Goal: Information Seeking & Learning: Check status

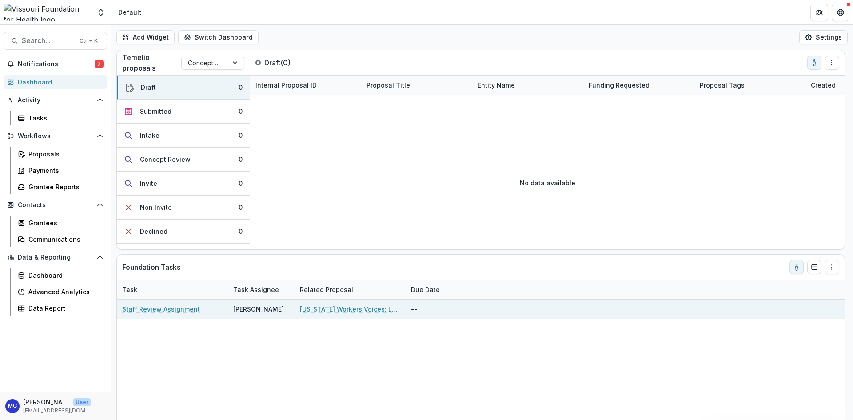
click at [362, 310] on link "Missouri Workers Voices: Low-Wage Worker Communications Program" at bounding box center [350, 308] width 100 height 9
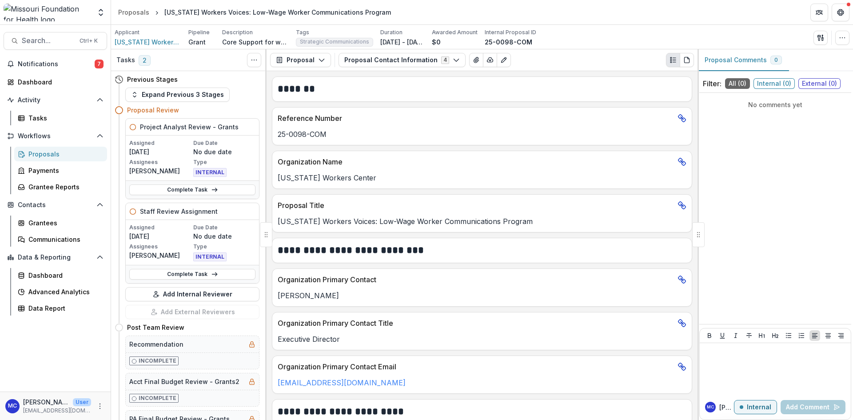
click at [50, 153] on div "Proposals" at bounding box center [64, 153] width 72 height 9
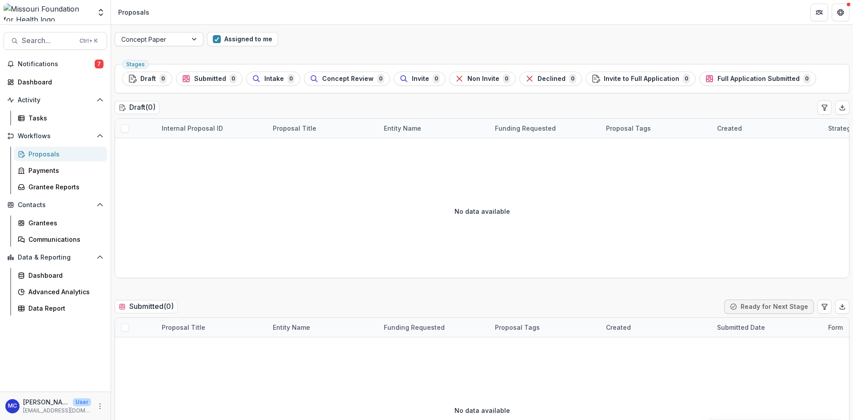
click at [187, 41] on div at bounding box center [195, 38] width 16 height 13
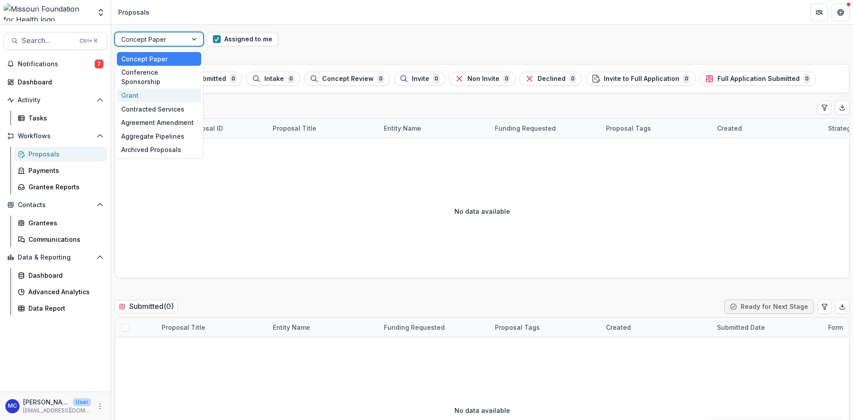
click at [166, 88] on div "Grant" at bounding box center [159, 95] width 84 height 14
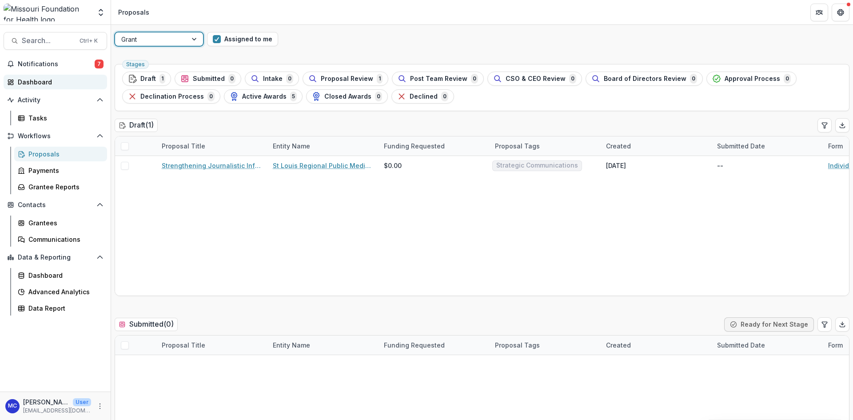
click at [42, 80] on div "Dashboard" at bounding box center [59, 81] width 82 height 9
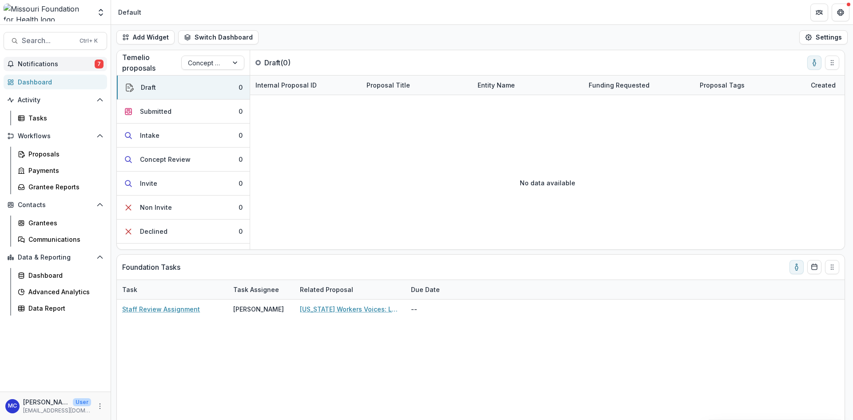
click at [47, 65] on span "Notifications" at bounding box center [56, 64] width 77 height 8
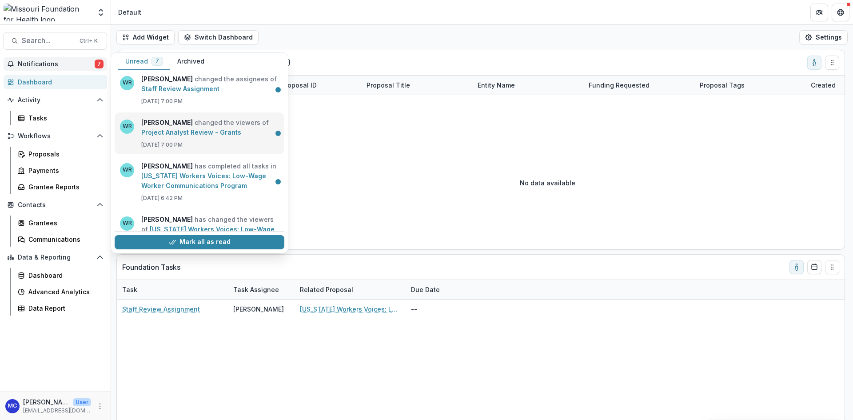
scroll to position [178, 0]
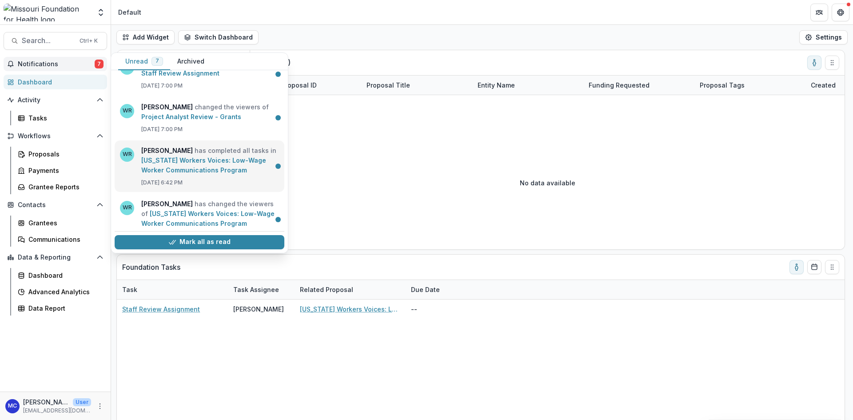
click at [235, 165] on link "Missouri Workers Voices: Low-Wage Worker Communications Program" at bounding box center [203, 164] width 125 height 17
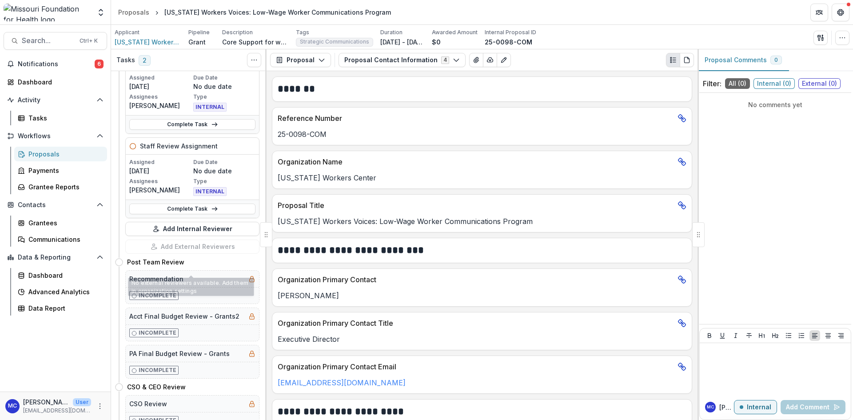
scroll to position [44, 0]
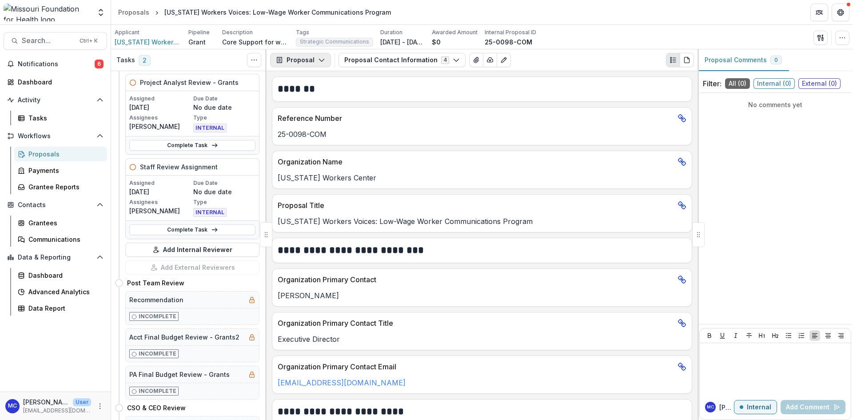
click at [298, 61] on button "Proposal" at bounding box center [300, 60] width 61 height 14
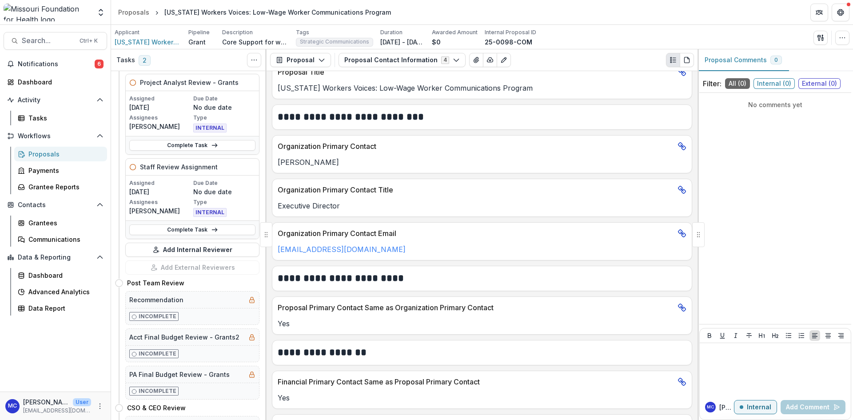
scroll to position [319, 0]
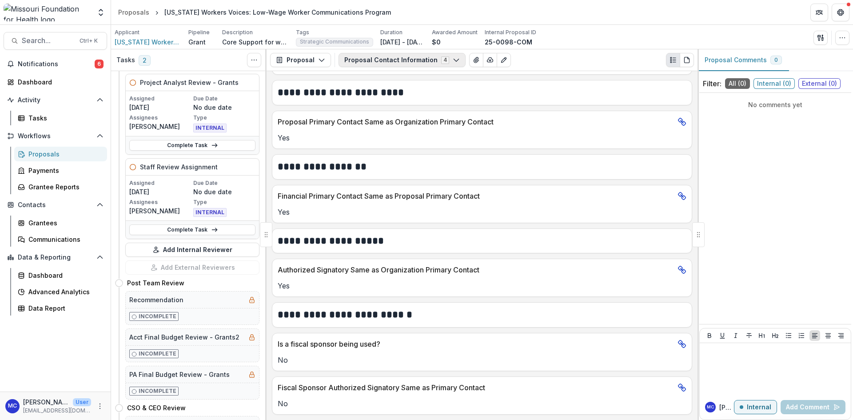
click at [404, 58] on button "Proposal Contact Information 4" at bounding box center [401, 60] width 127 height 14
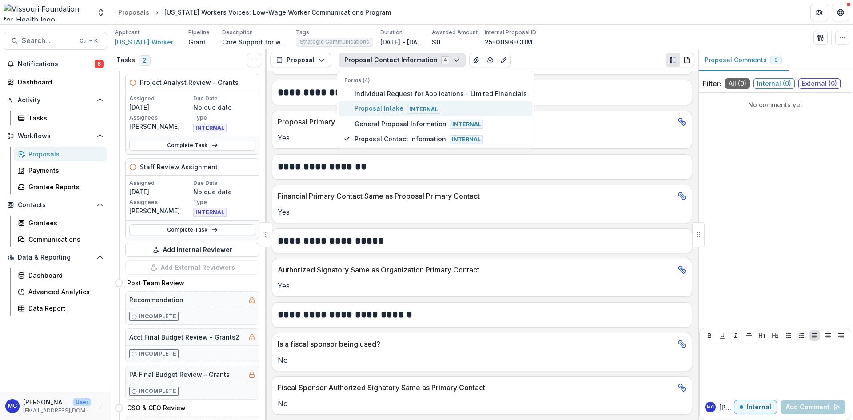
click at [382, 110] on span "Proposal Intake Internal" at bounding box center [440, 108] width 172 height 10
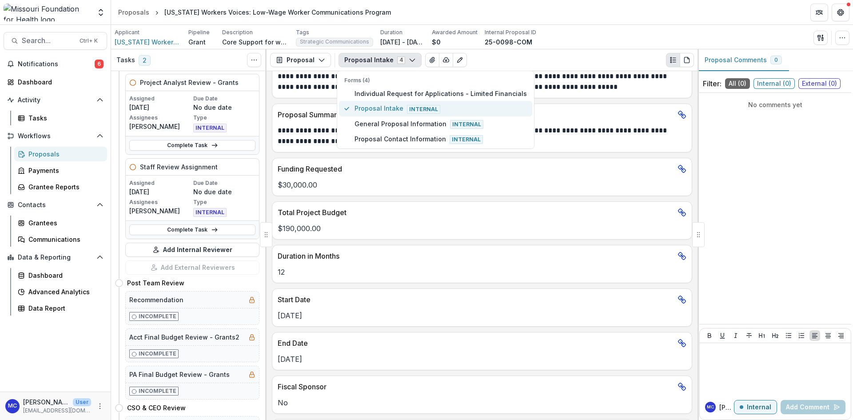
scroll to position [354, 0]
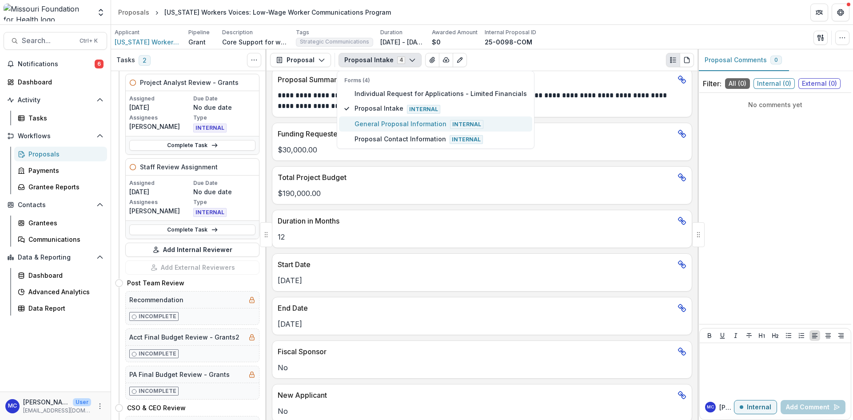
click at [381, 127] on span "General Proposal Information Internal" at bounding box center [440, 124] width 172 height 10
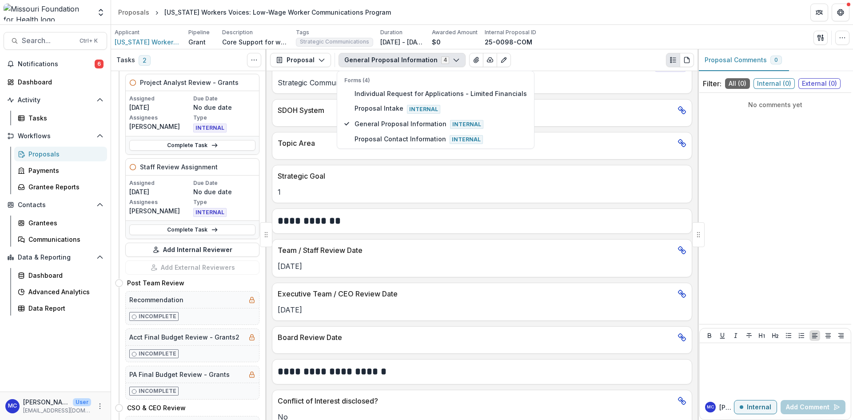
scroll to position [938, 0]
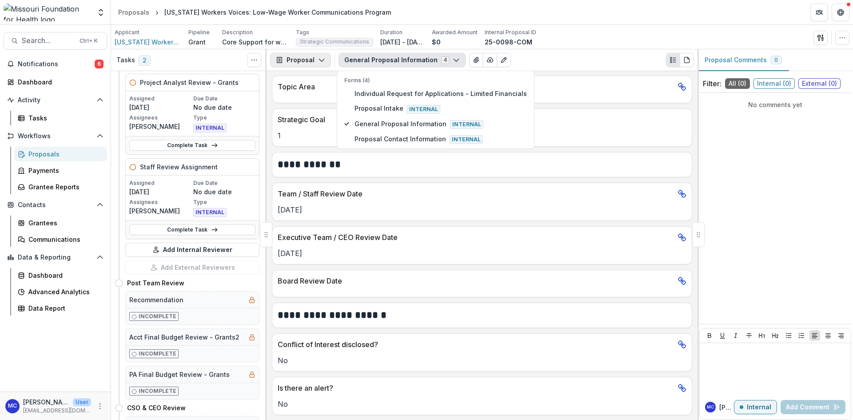
click at [314, 63] on button "Proposal" at bounding box center [300, 60] width 61 height 14
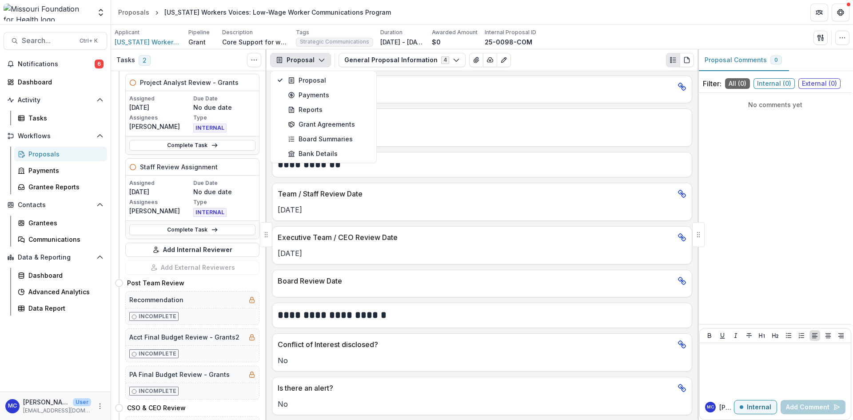
click at [314, 63] on button "Proposal" at bounding box center [300, 60] width 61 height 14
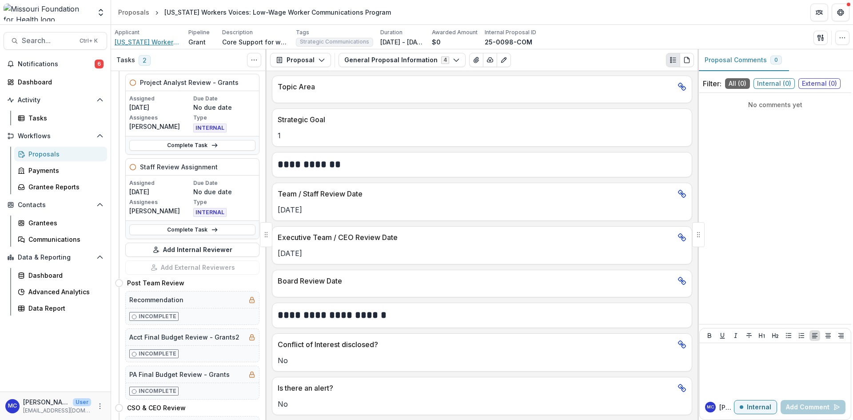
click at [121, 42] on span "Missouri Workers Center" at bounding box center [148, 41] width 67 height 9
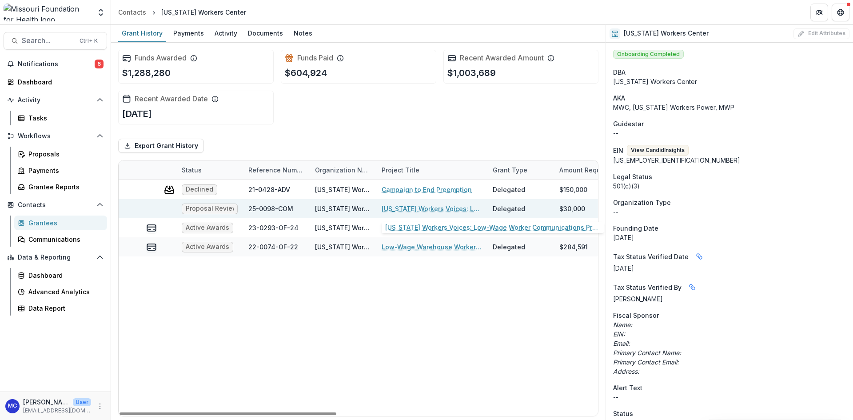
click at [396, 209] on link "Missouri Workers Voices: Low-Wage Worker Communications Program" at bounding box center [432, 208] width 100 height 9
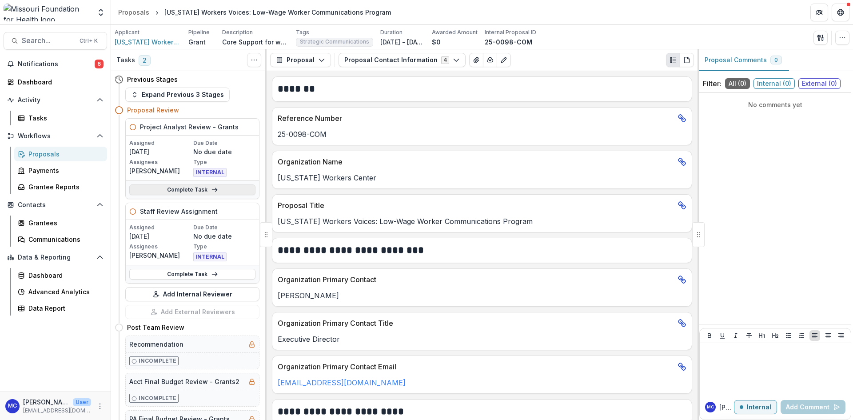
click at [170, 191] on link "Complete Task" at bounding box center [192, 189] width 126 height 11
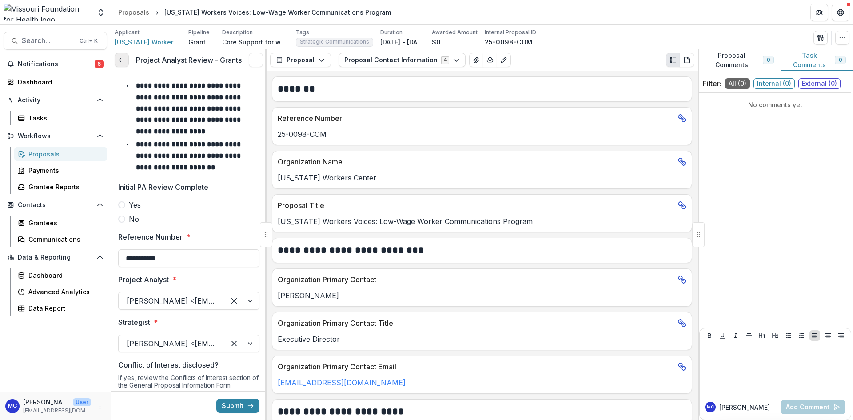
click at [118, 61] on icon at bounding box center [121, 59] width 7 height 7
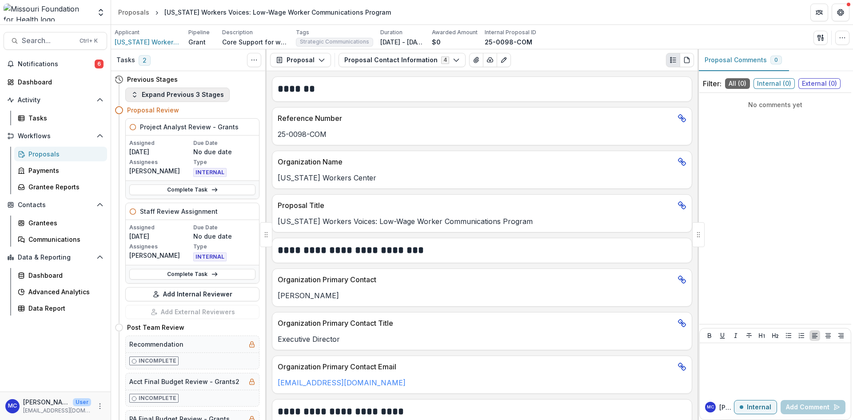
click at [150, 98] on button "Expand Previous 3 Stages" at bounding box center [177, 94] width 104 height 14
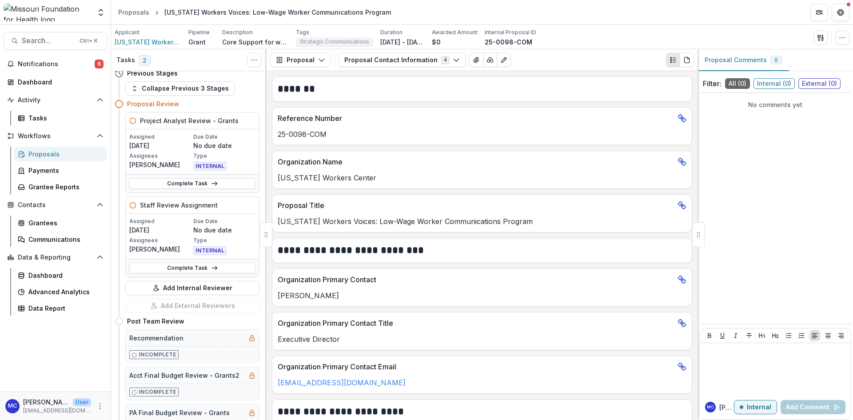
scroll to position [311, 0]
click at [169, 269] on link "Complete Task" at bounding box center [192, 267] width 126 height 11
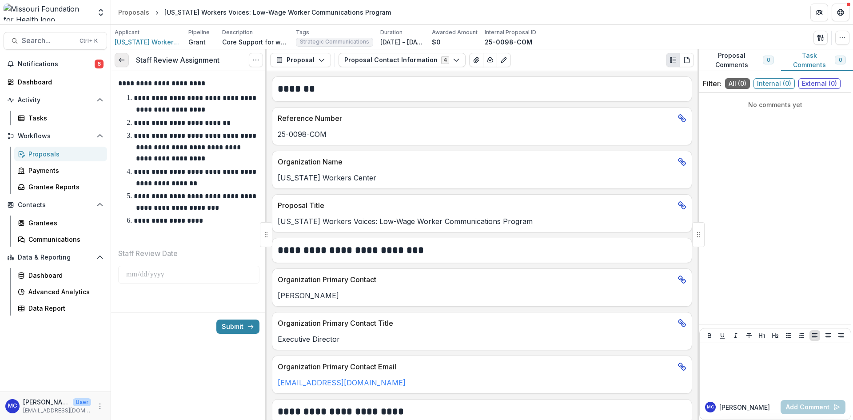
click at [118, 64] on link at bounding box center [122, 60] width 14 height 14
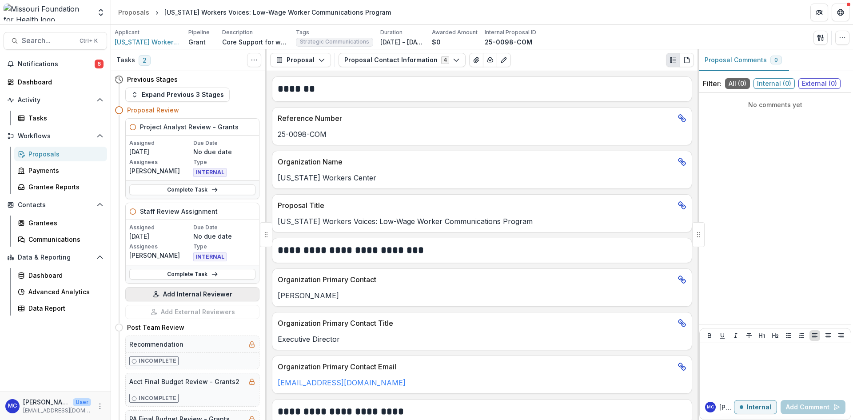
click at [211, 298] on button "Add Internal Reviewer" at bounding box center [192, 294] width 134 height 14
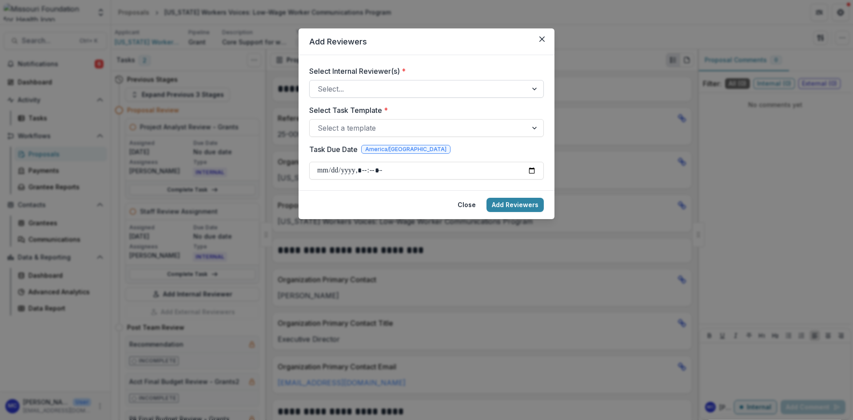
click at [336, 91] on div at bounding box center [419, 89] width 202 height 12
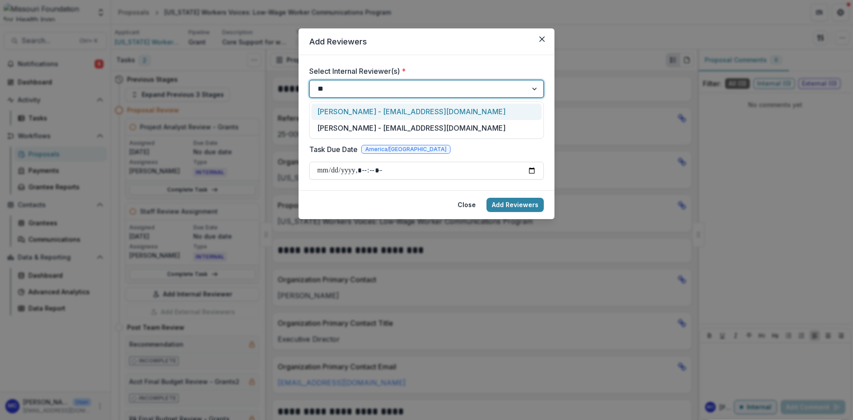
type input "***"
click at [347, 108] on div "Molly Crisp - mcrisp@mffh.org" at bounding box center [426, 111] width 230 height 16
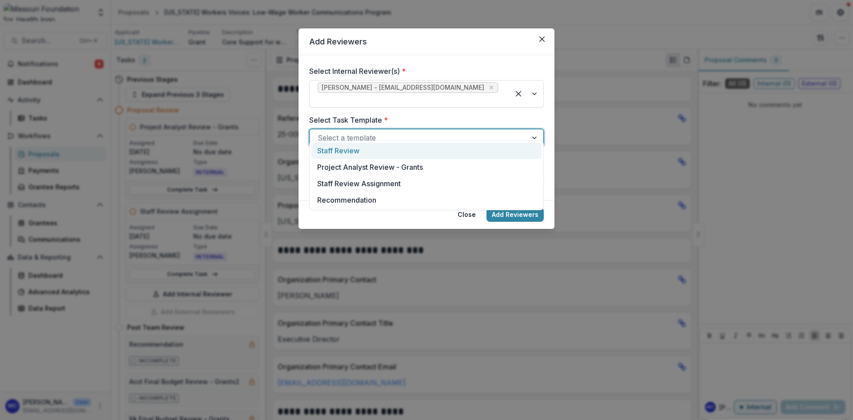
click at [352, 131] on div at bounding box center [419, 137] width 202 height 12
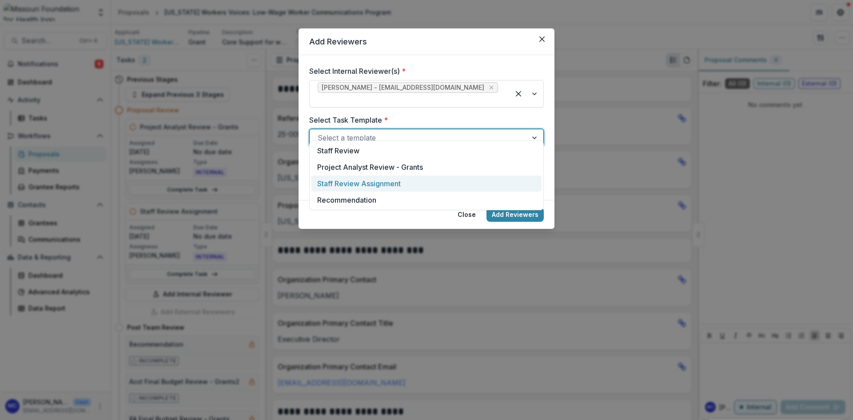
click at [356, 187] on div "Staff Review Assignment" at bounding box center [426, 183] width 230 height 16
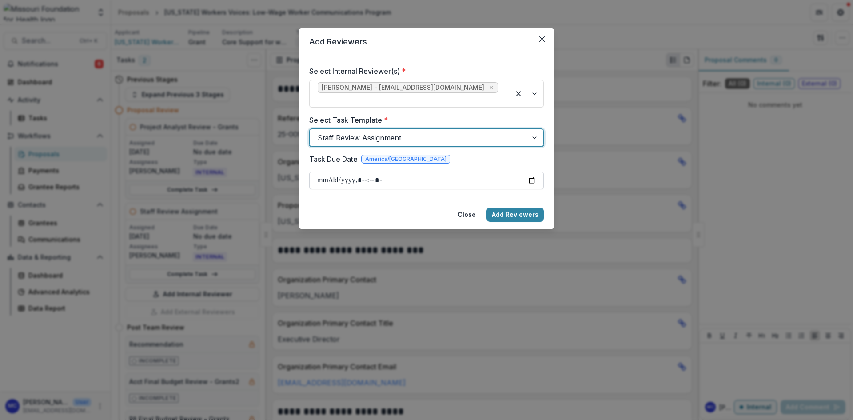
click at [364, 175] on input "Task Due Date" at bounding box center [426, 180] width 235 height 18
click at [309, 174] on input "Task Due Date" at bounding box center [426, 180] width 235 height 18
click at [319, 171] on input "Task Due Date" at bounding box center [426, 180] width 235 height 18
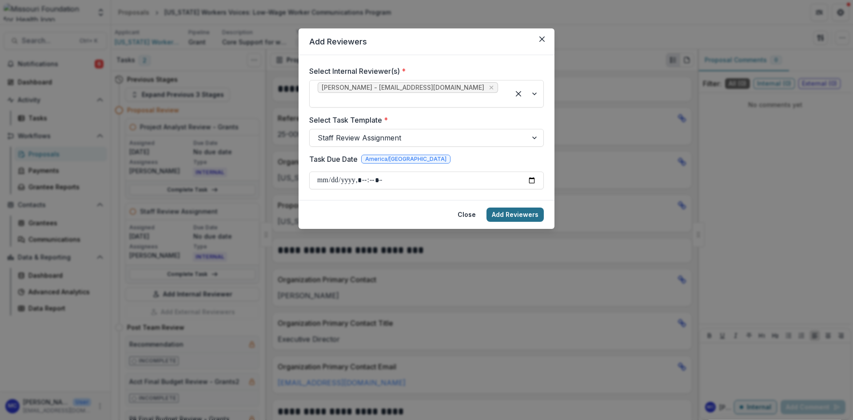
click at [529, 207] on button "Add Reviewers" at bounding box center [514, 214] width 57 height 14
click at [326, 171] on input "Task Due Date" at bounding box center [426, 180] width 235 height 18
click at [331, 200] on footer "Close Add Reviewers" at bounding box center [426, 214] width 256 height 29
click at [331, 171] on input "Task Due Date" at bounding box center [426, 180] width 235 height 18
click at [328, 175] on input "Task Due Date" at bounding box center [426, 180] width 235 height 18
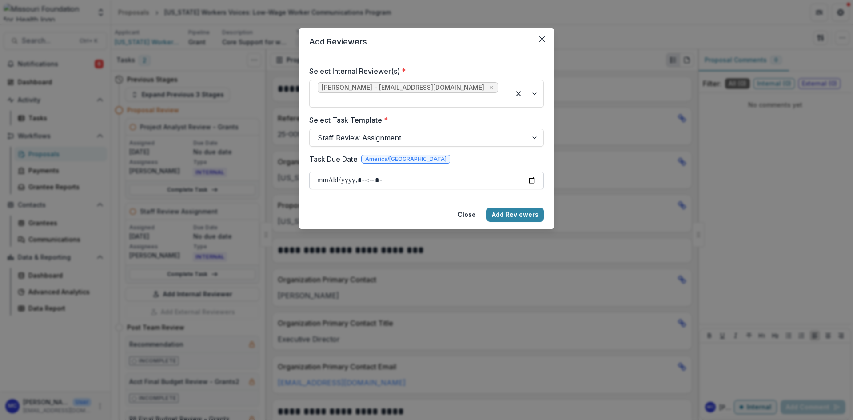
click at [323, 171] on input "Task Due Date" at bounding box center [426, 180] width 235 height 18
click at [361, 171] on input "Task Due Date" at bounding box center [426, 180] width 235 height 18
click at [530, 171] on input "Task Due Date" at bounding box center [426, 180] width 235 height 18
type input "**********"
click at [527, 207] on button "Add Reviewers" at bounding box center [514, 214] width 57 height 14
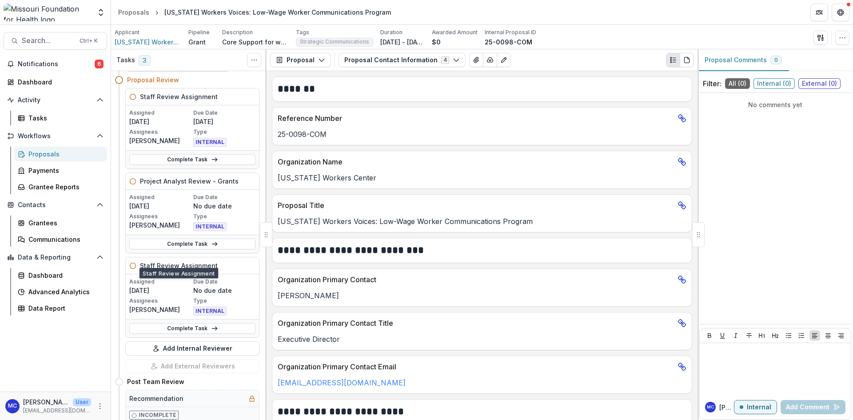
scroll to position [44, 0]
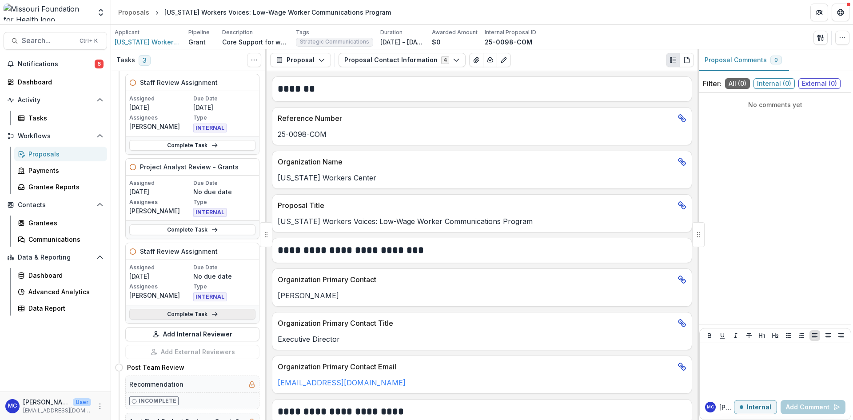
click at [213, 314] on icon at bounding box center [214, 313] width 7 height 7
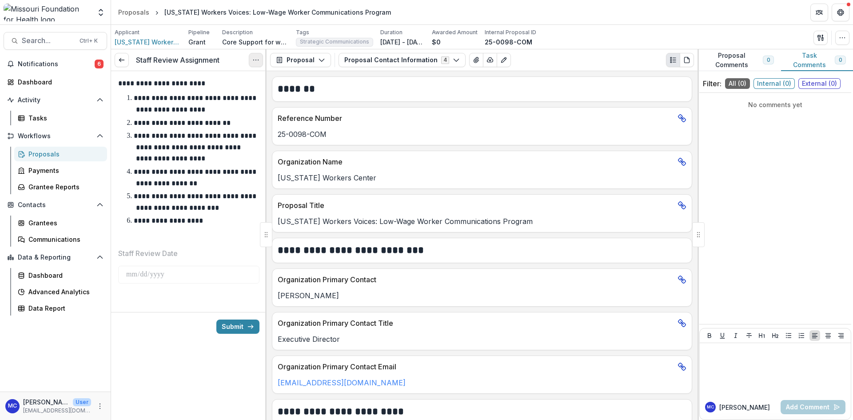
click at [262, 61] on button "Options" at bounding box center [256, 60] width 14 height 14
click at [43, 157] on div "Proposals" at bounding box center [64, 153] width 72 height 9
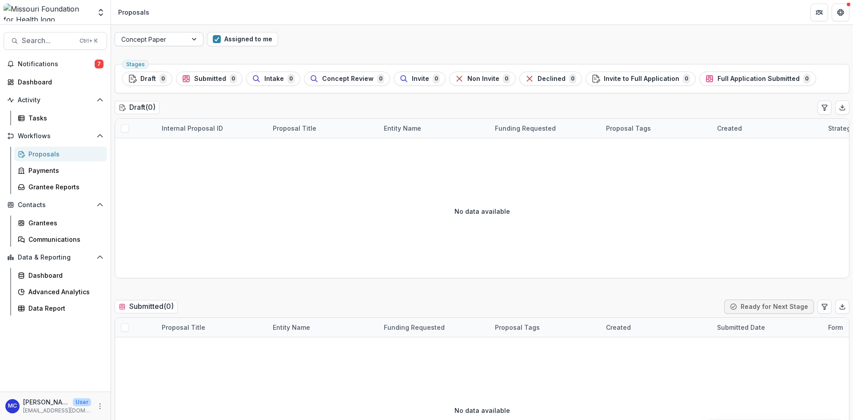
click at [192, 44] on div at bounding box center [195, 38] width 16 height 13
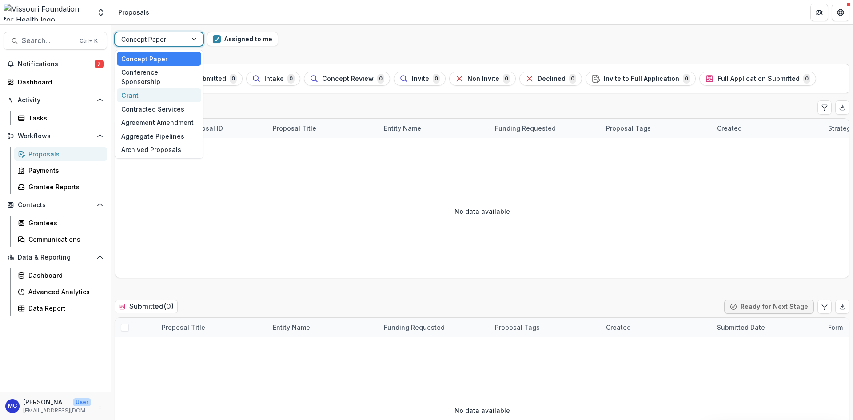
click at [174, 88] on div "Grant" at bounding box center [159, 95] width 84 height 14
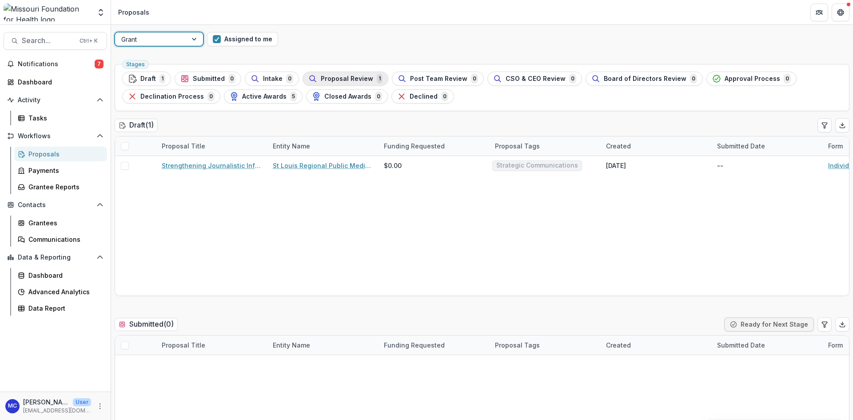
click at [322, 77] on span "Proposal Review" at bounding box center [347, 79] width 52 height 8
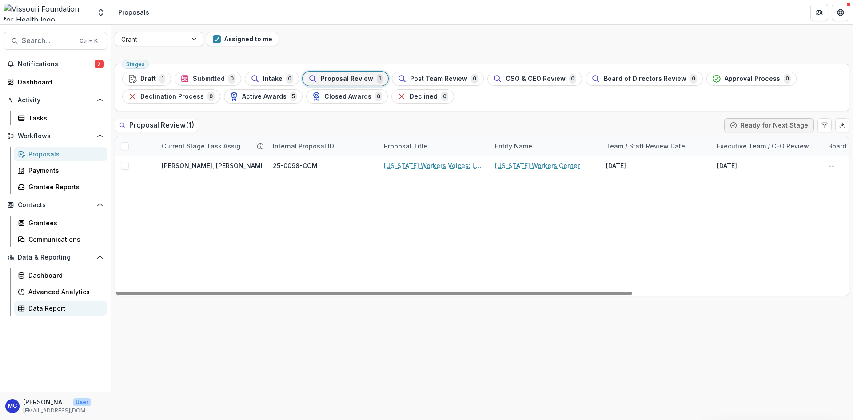
click at [30, 304] on div "Data Report" at bounding box center [64, 307] width 72 height 9
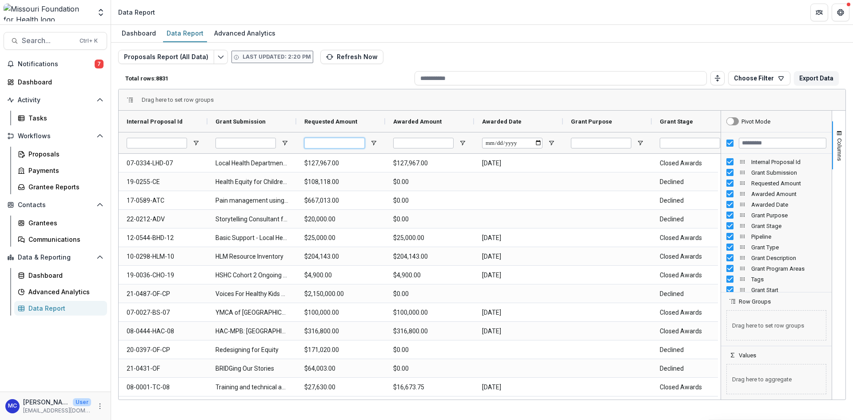
click at [348, 143] on input "Requested Amount Filter Input" at bounding box center [334, 143] width 60 height 11
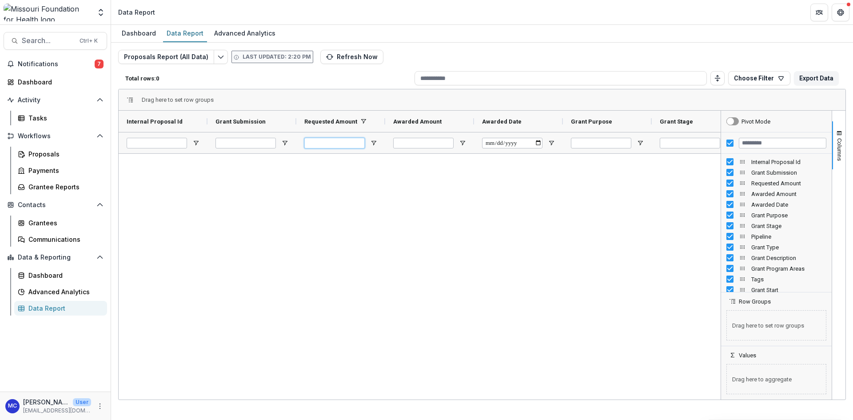
type input "*"
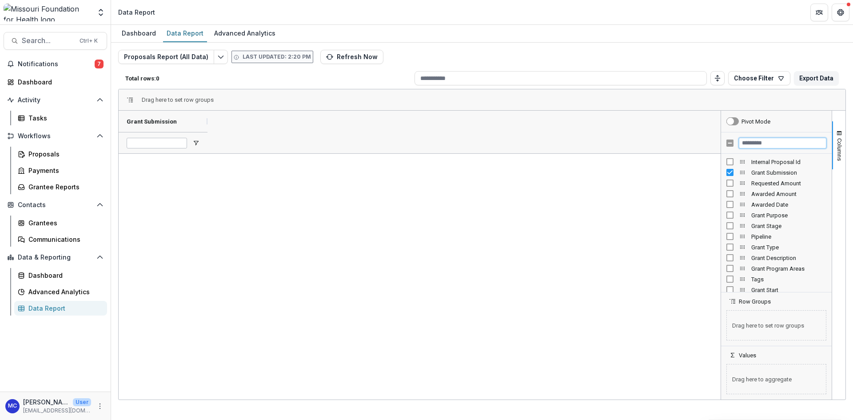
click at [752, 144] on input "Filter Columns Input" at bounding box center [782, 143] width 87 height 11
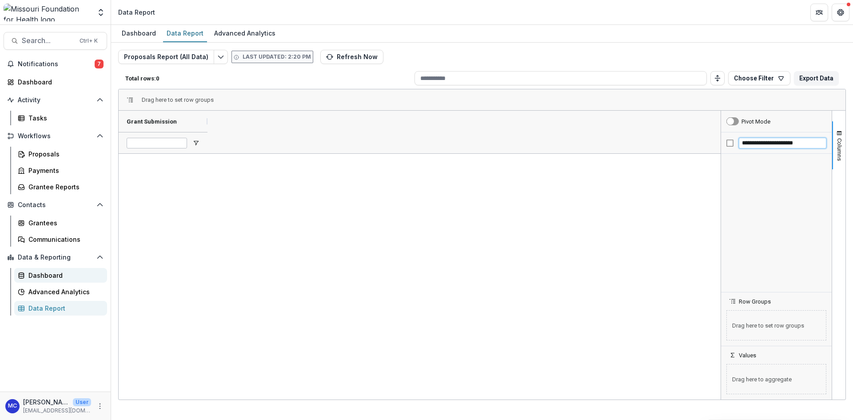
type input "**********"
click at [40, 282] on link "Dashboard" at bounding box center [60, 275] width 93 height 15
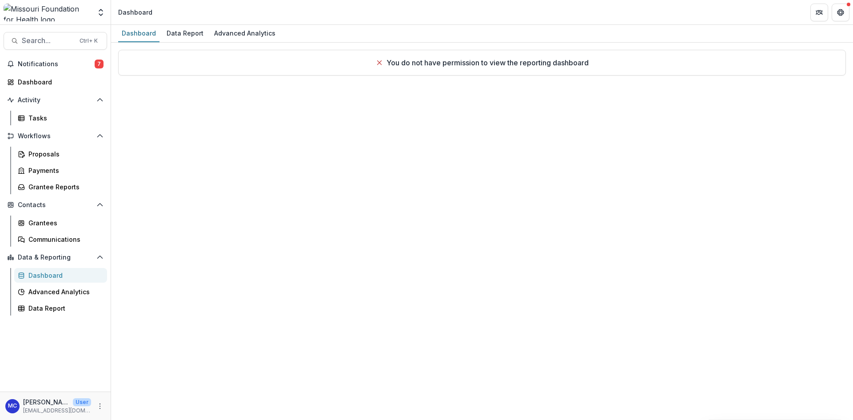
click at [378, 63] on icon at bounding box center [379, 62] width 7 height 7
click at [182, 34] on div "Data Report" at bounding box center [185, 33] width 44 height 13
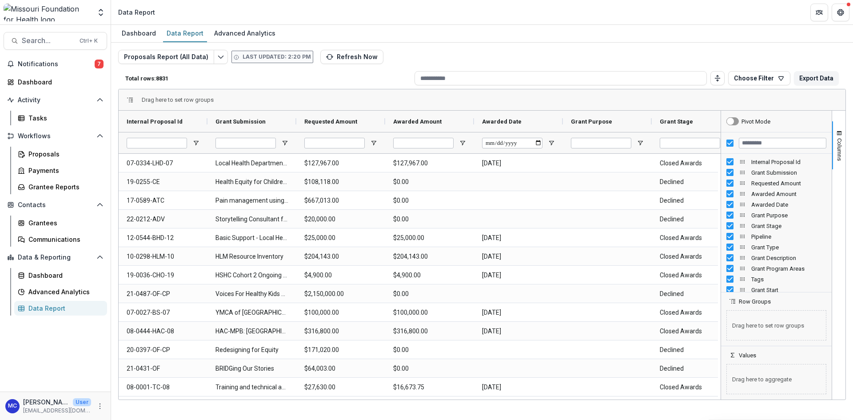
click at [56, 306] on div "Data Report" at bounding box center [64, 307] width 72 height 9
click at [777, 82] on button "Choose Filter" at bounding box center [759, 78] width 62 height 14
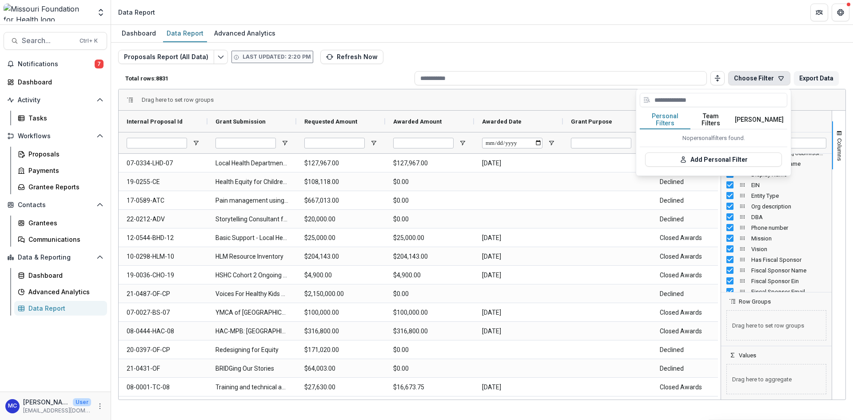
click at [712, 119] on button "Team Filters" at bounding box center [710, 120] width 41 height 19
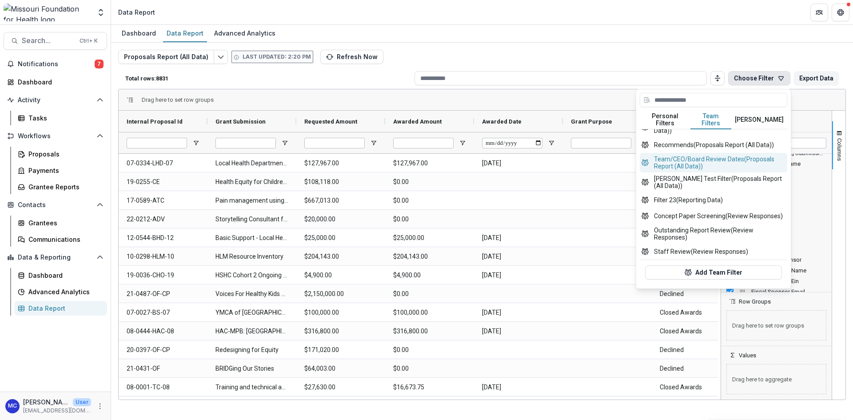
scroll to position [313, 0]
click at [739, 245] on button "Staff Review (Review Responses)" at bounding box center [713, 251] width 147 height 16
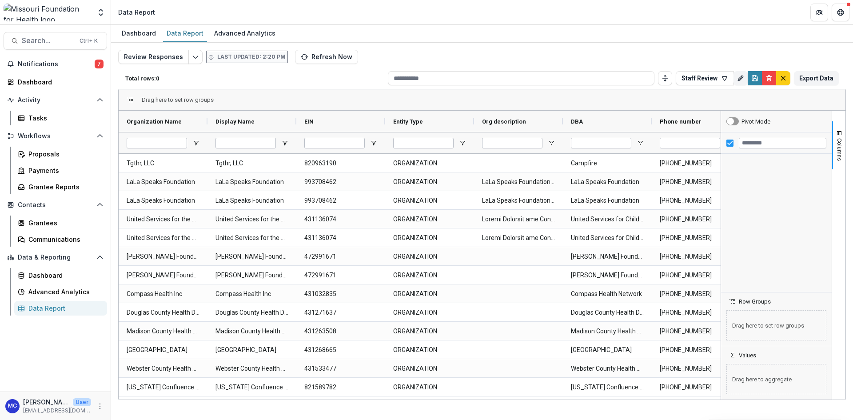
type input "*******"
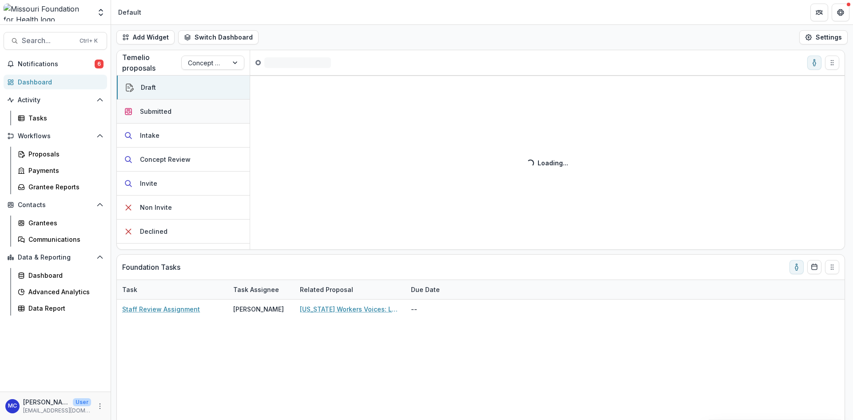
click at [150, 107] on div "Submitted" at bounding box center [156, 111] width 32 height 9
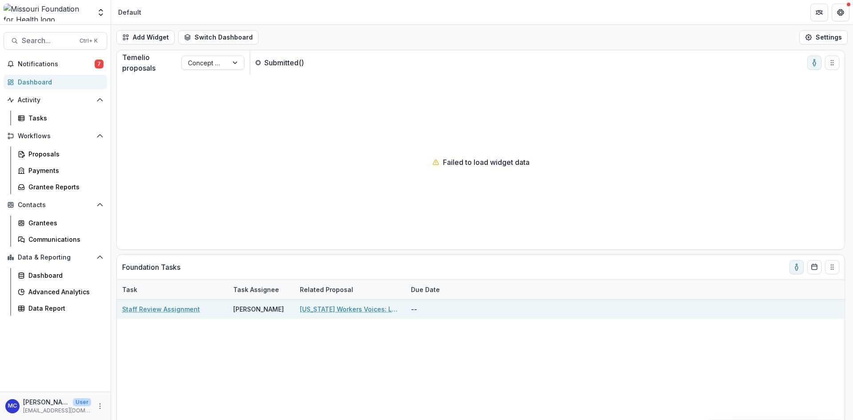
click at [307, 311] on link "[US_STATE] Workers Voices: Low-Wage Worker Communications Program" at bounding box center [350, 308] width 100 height 9
